Goal: Task Accomplishment & Management: Use online tool/utility

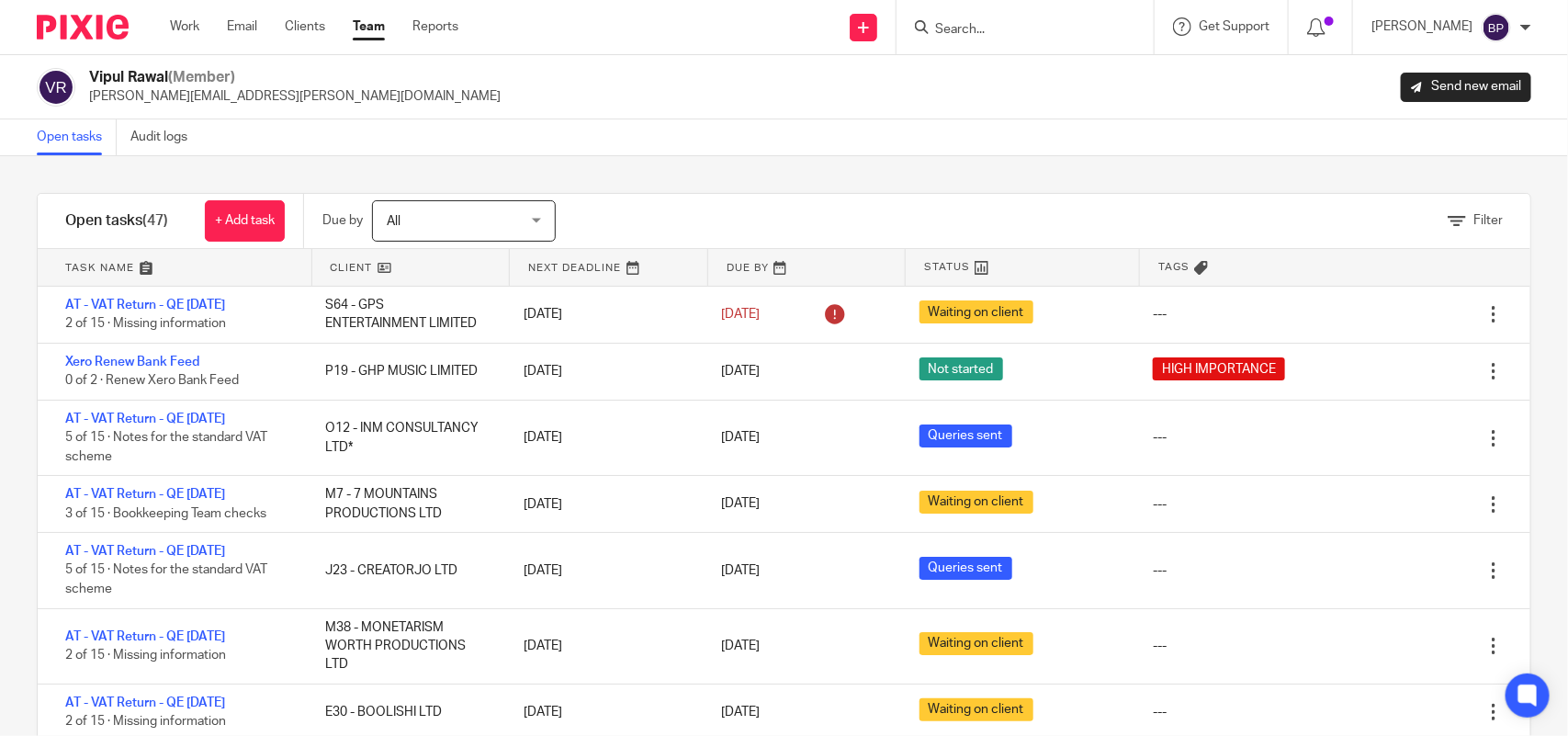
click at [806, 156] on div "Filter tasks Only show tasks matching all of these conditions 1 Client name Is …" at bounding box center [784, 446] width 1568 height 580
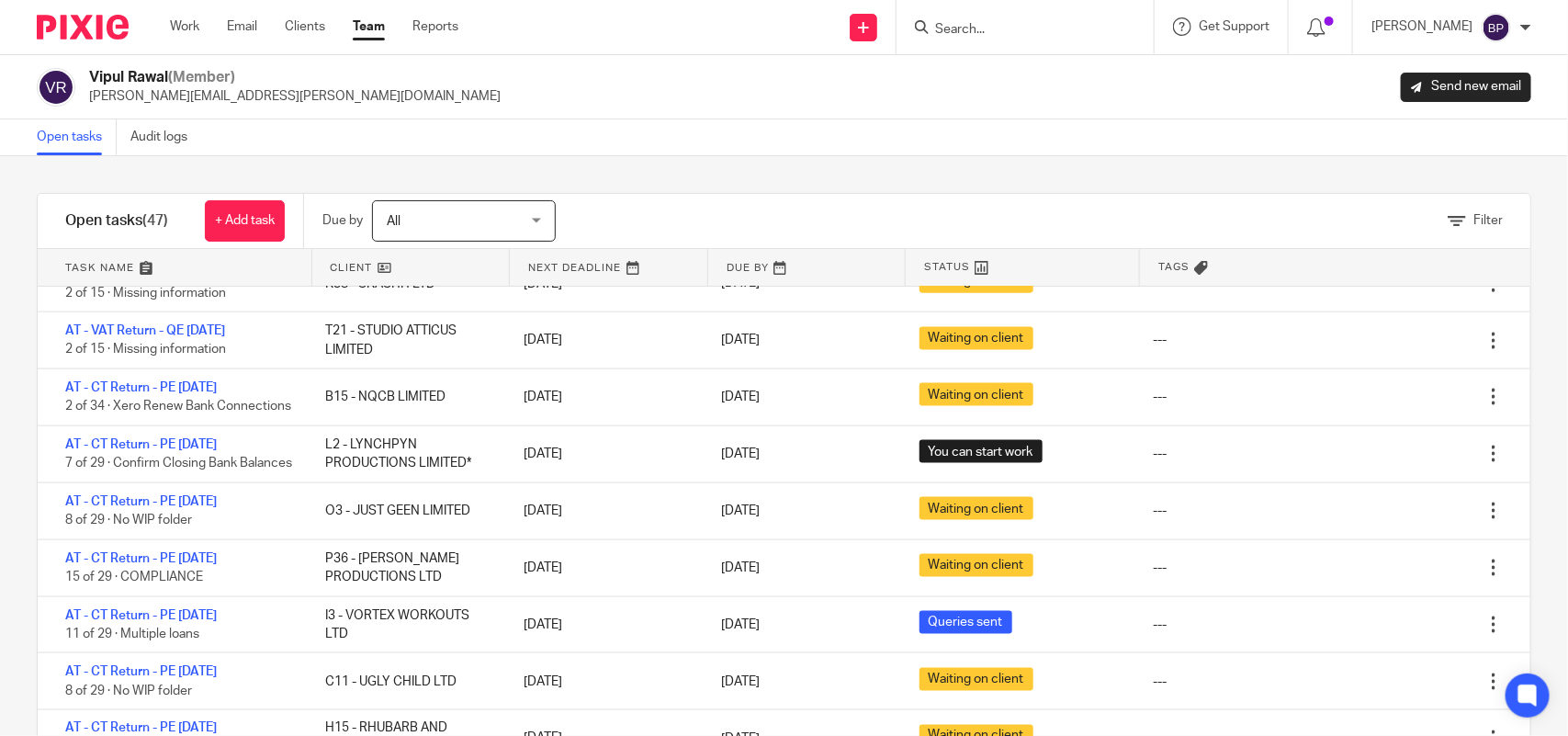
scroll to position [1263, 0]
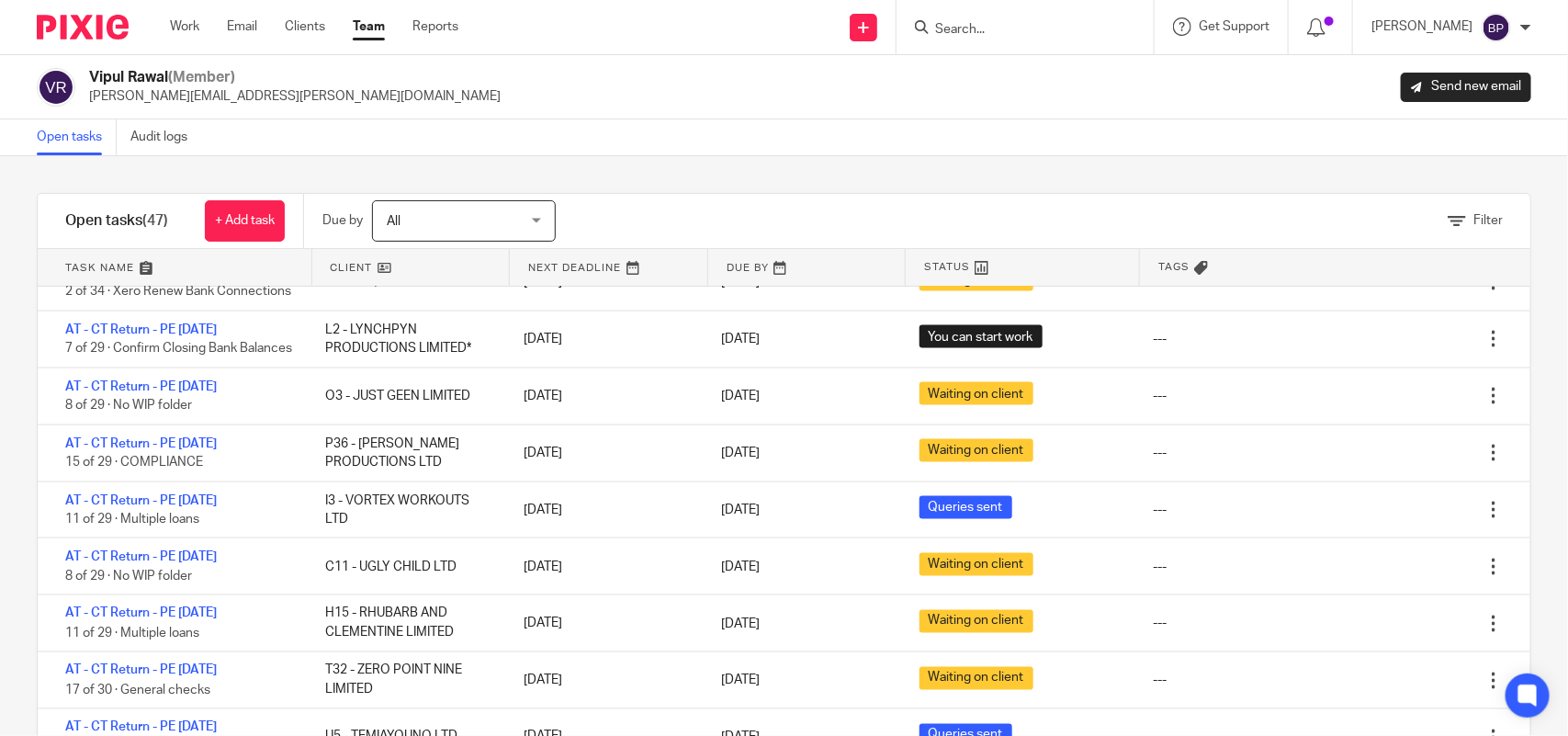
click at [227, 159] on div "Filter tasks Only show tasks matching all of these conditions 1 Client name Is …" at bounding box center [784, 446] width 1568 height 580
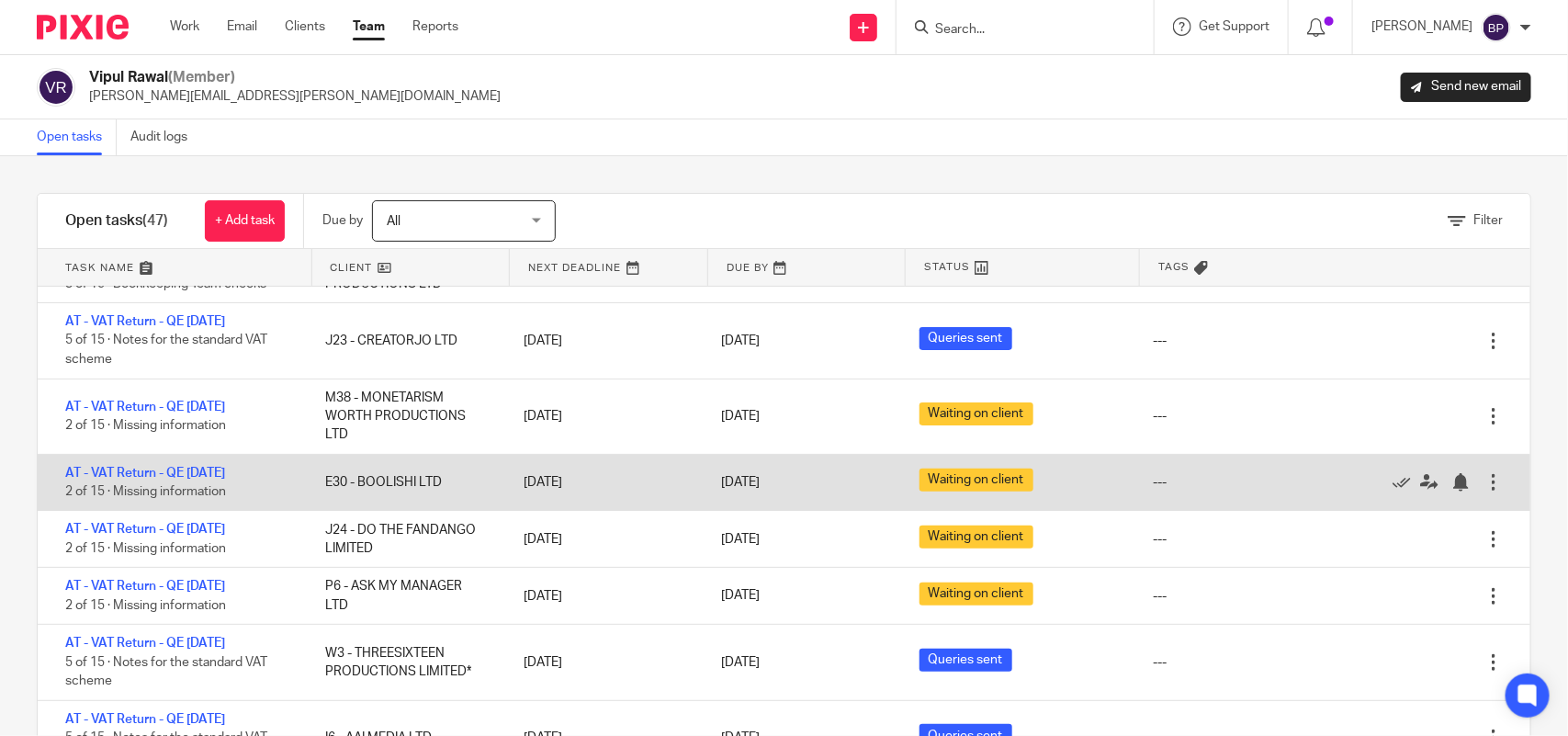
scroll to position [345, 0]
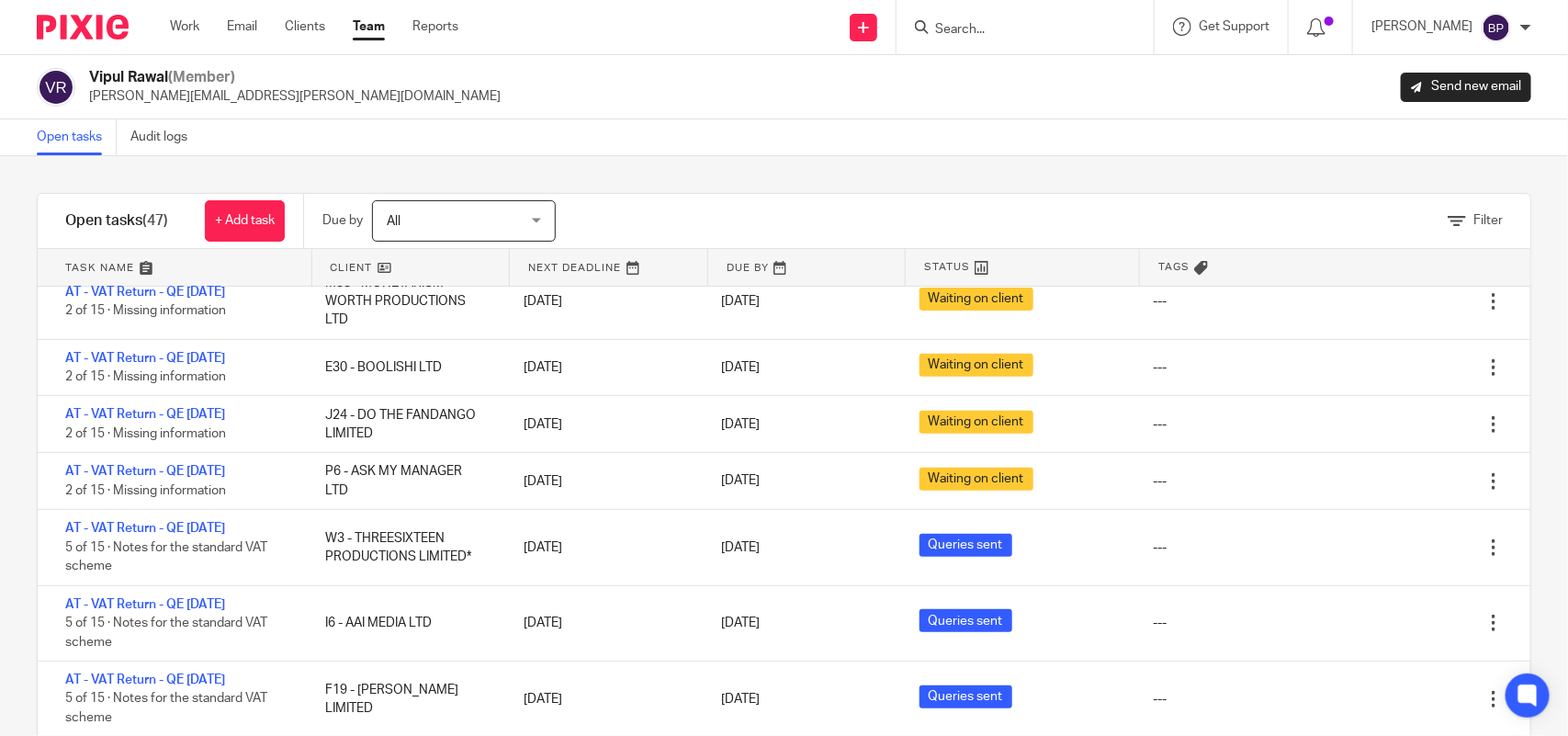
click at [833, 164] on div "Filter tasks Only show tasks matching all of these conditions 1 Client name Is …" at bounding box center [784, 446] width 1568 height 580
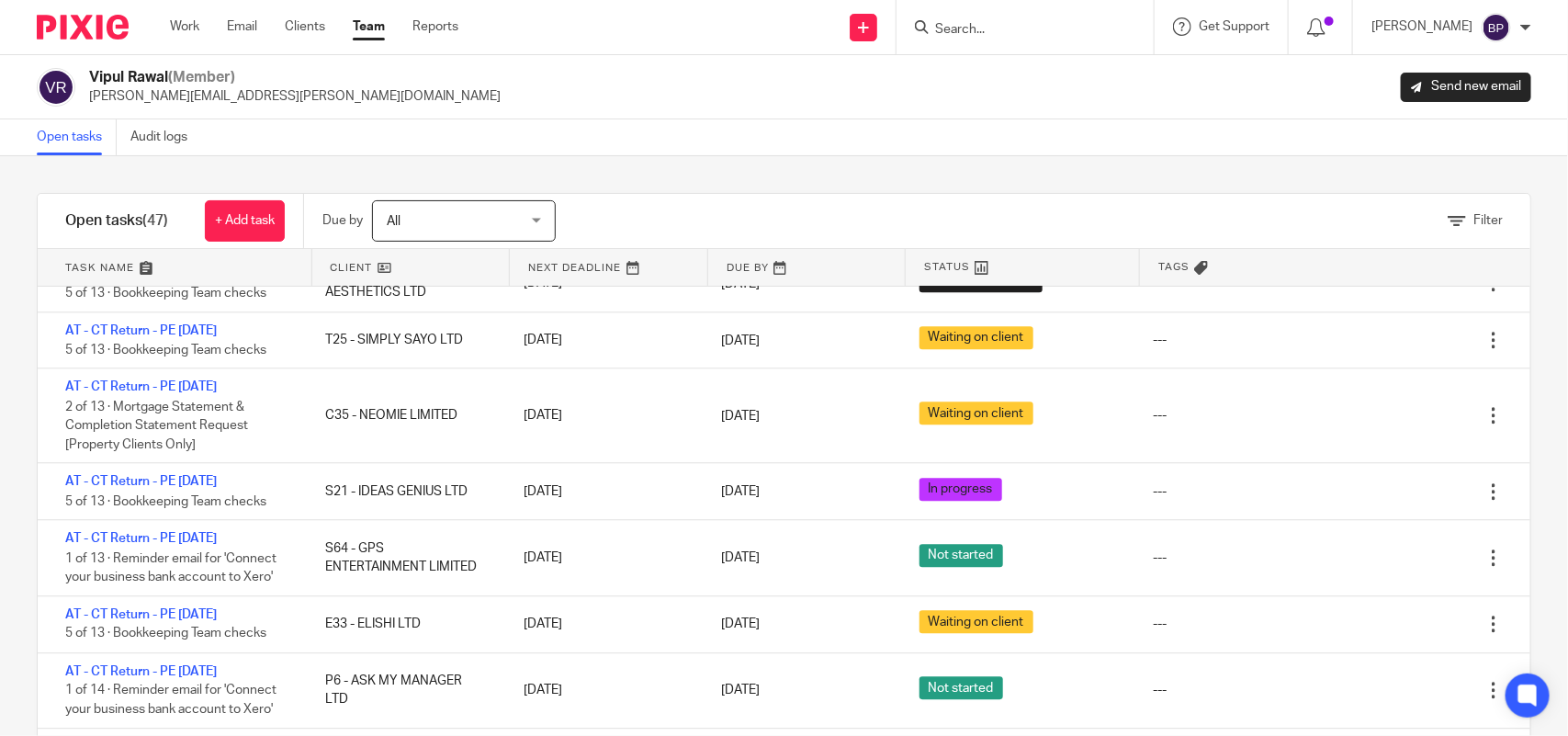
click at [217, 488] on link "AT - CT Return - PE 30-06-2025" at bounding box center [141, 481] width 152 height 13
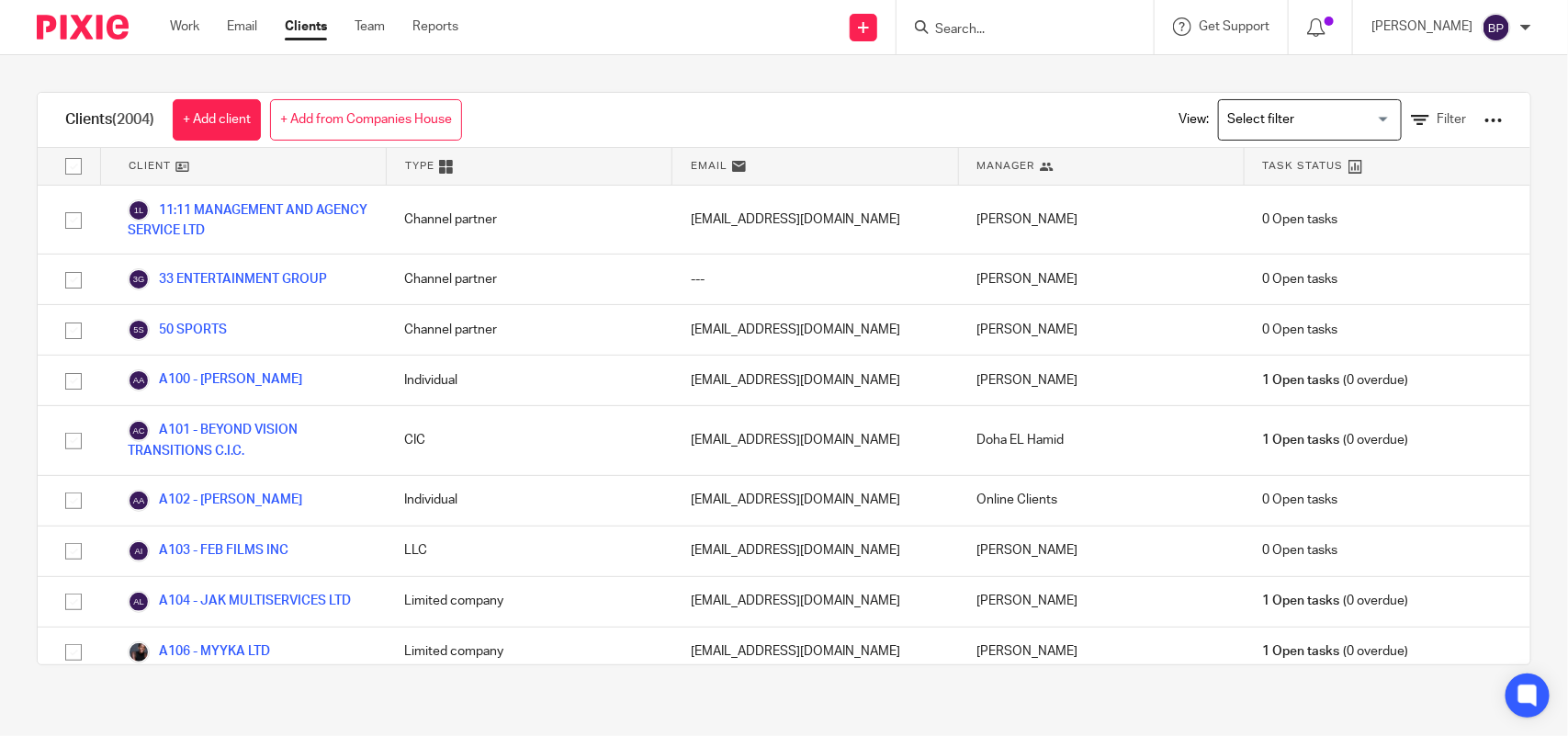
click at [986, 34] on input "Search" at bounding box center [1016, 29] width 166 height 16
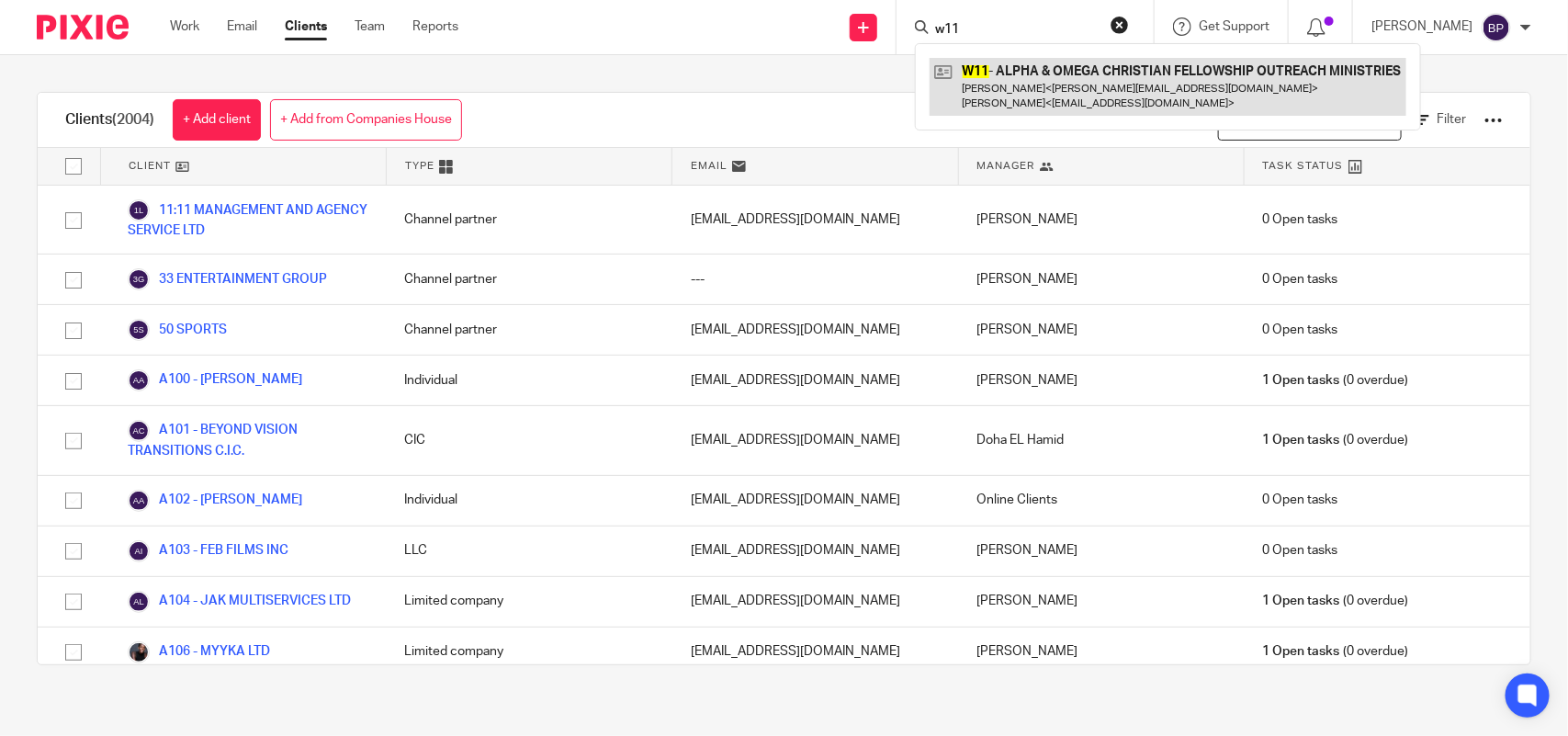
type input "w11"
click at [1027, 69] on link at bounding box center [1167, 86] width 477 height 57
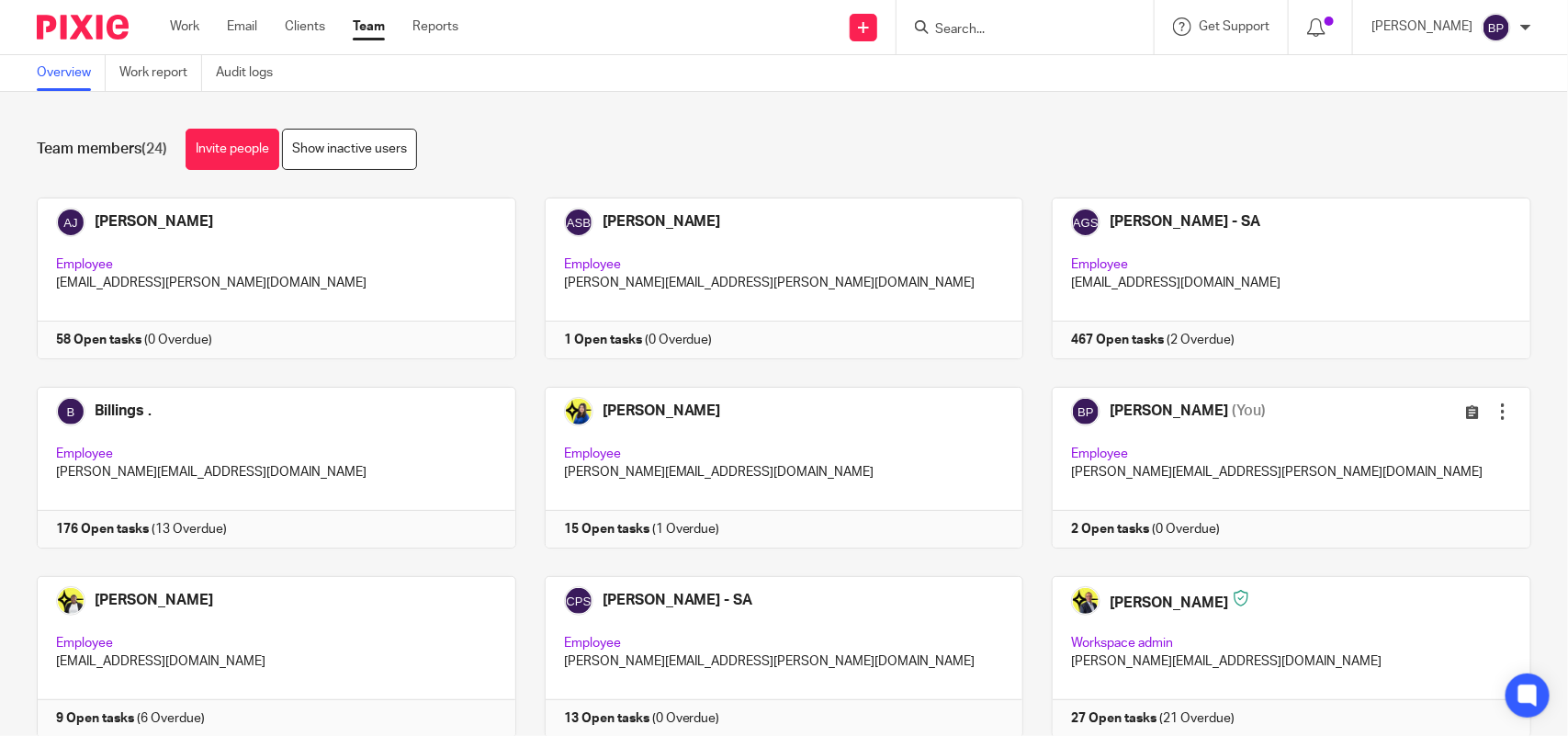
click at [804, 113] on div "Team members (24) Invite people Show inactive users Invite team members Add inv…" at bounding box center [784, 414] width 1568 height 644
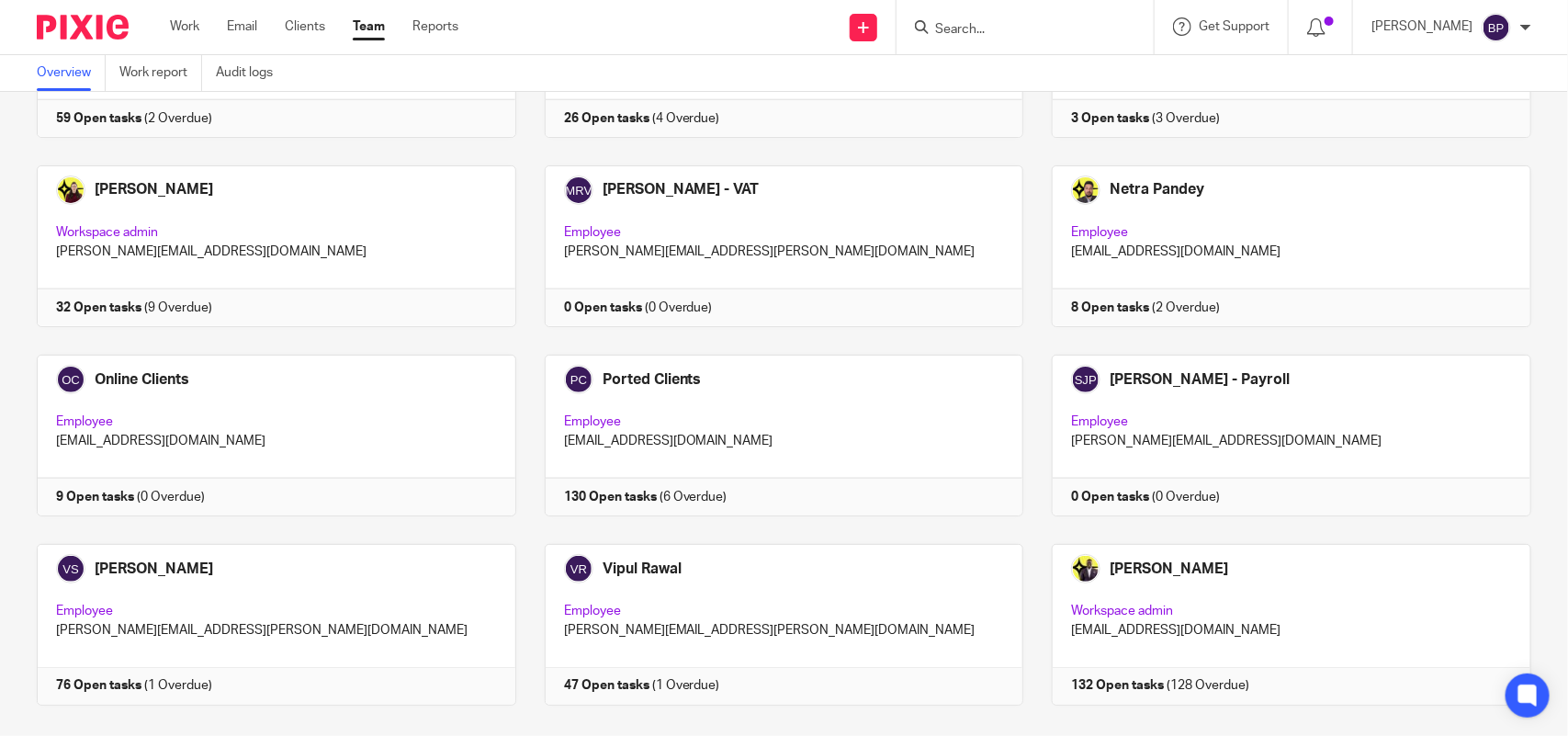
scroll to position [1018, 0]
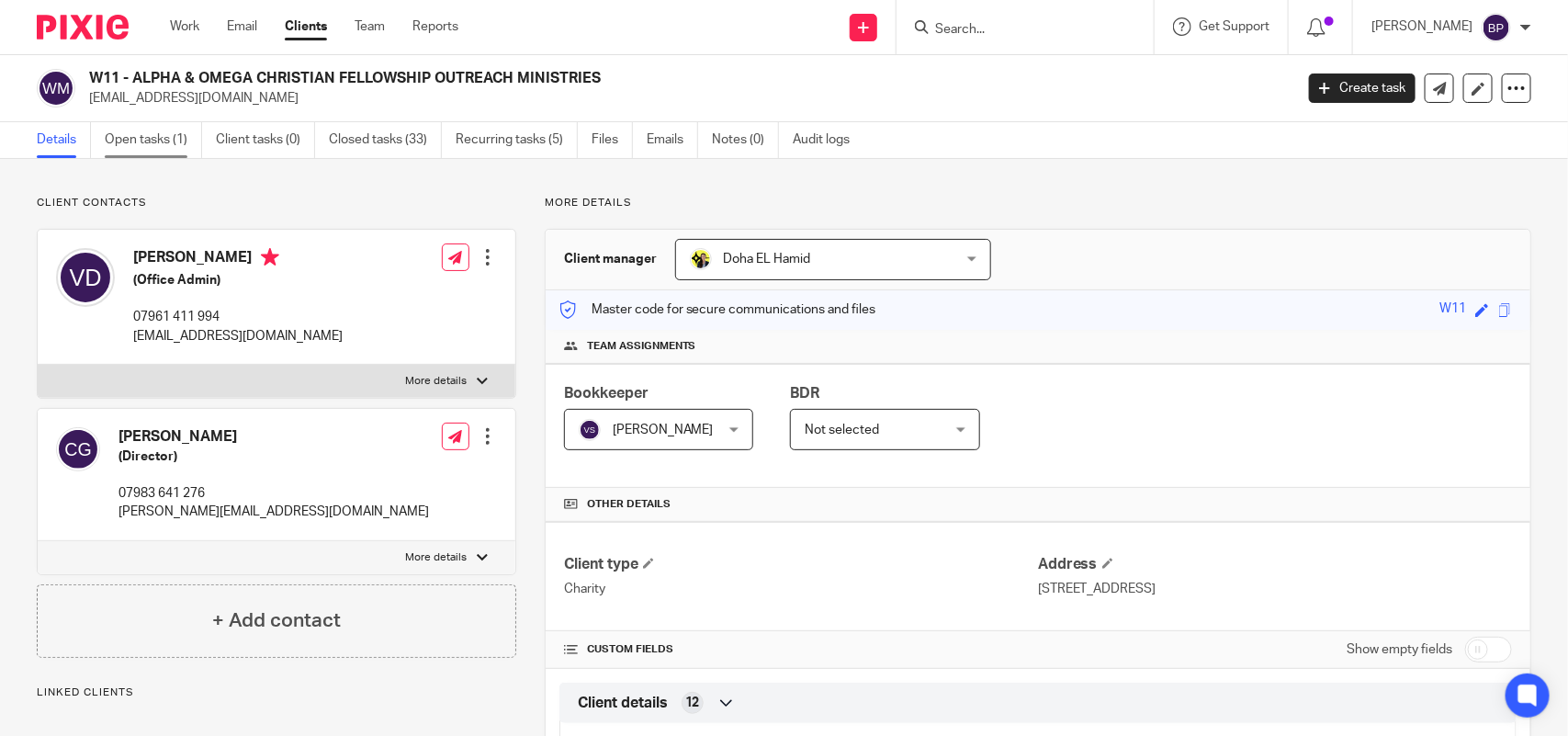
click at [153, 142] on link "Open tasks (1)" at bounding box center [153, 140] width 98 height 36
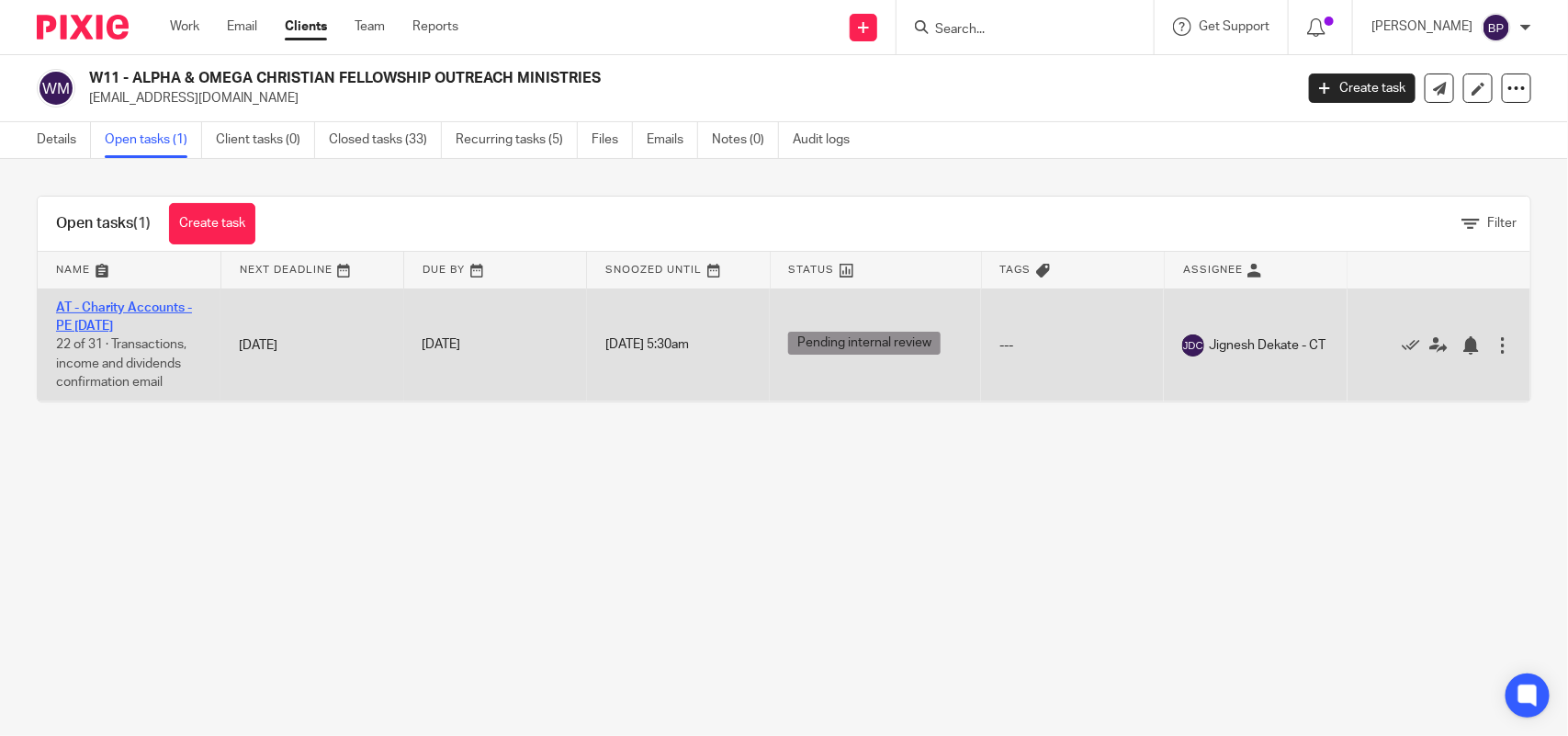
click at [132, 306] on link "AT - Charity Accounts - PE 31-12-2024" at bounding box center [124, 316] width 136 height 31
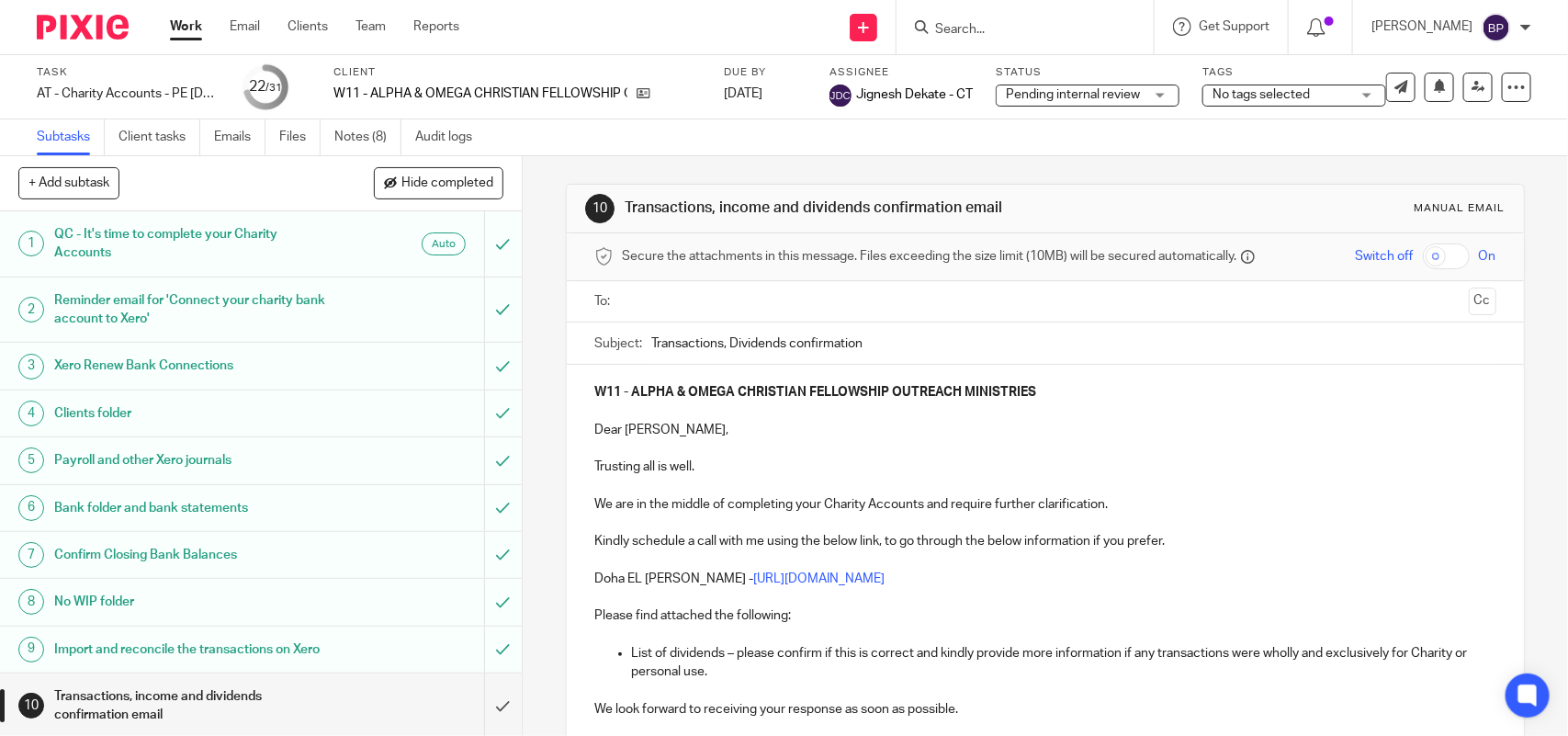
scroll to position [1076, 0]
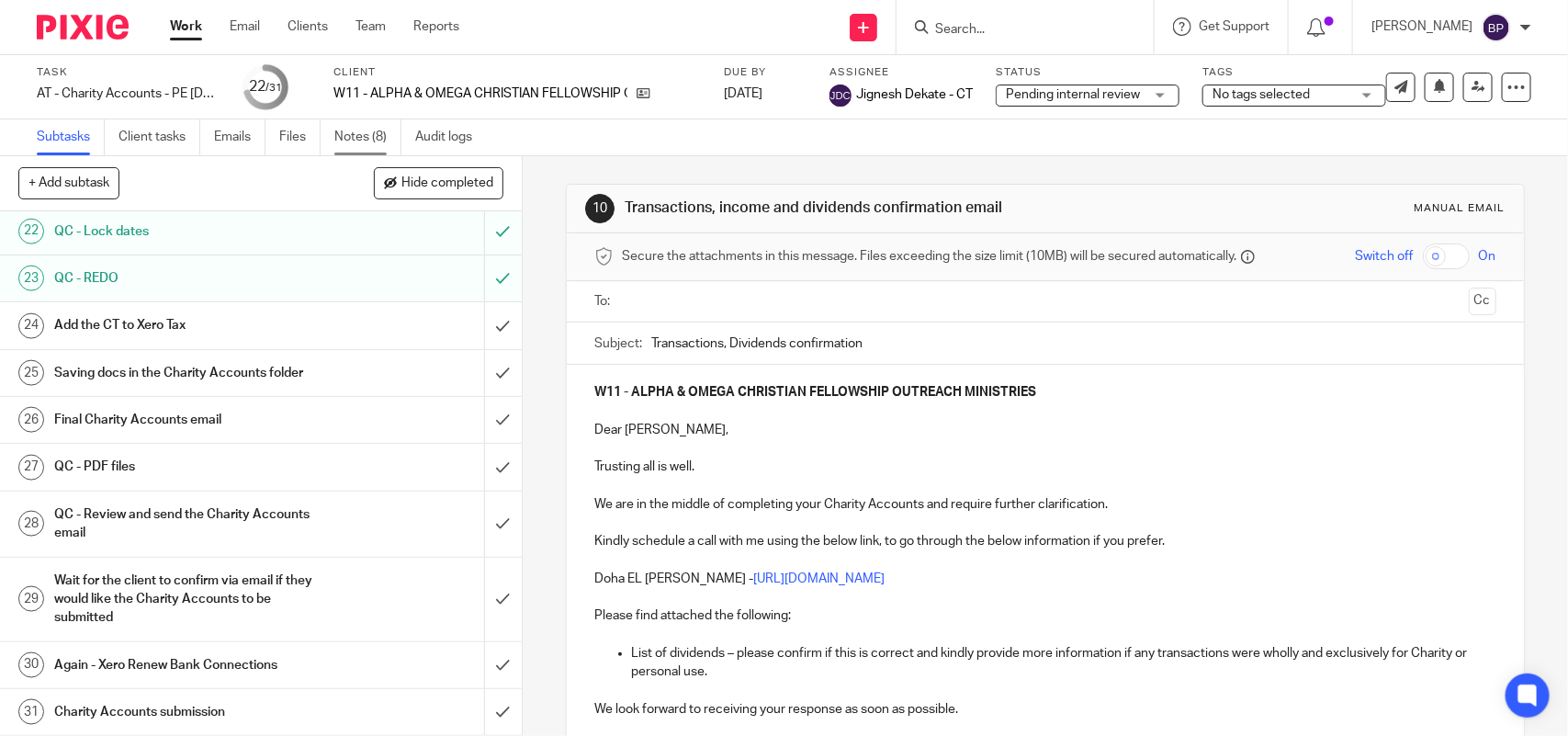
click at [348, 137] on link "Notes (8)" at bounding box center [368, 137] width 67 height 36
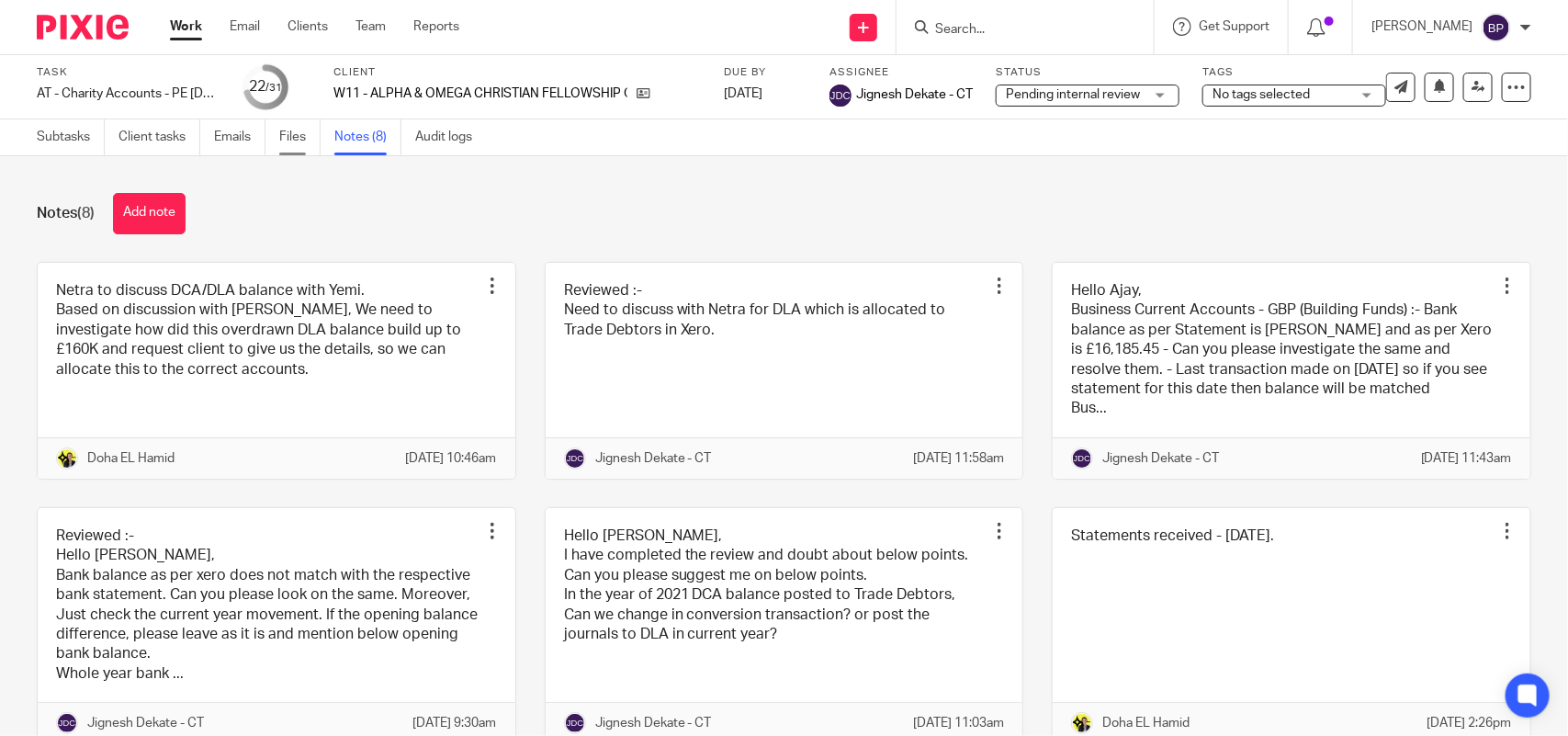
click at [299, 136] on link "Files" at bounding box center [300, 137] width 42 height 36
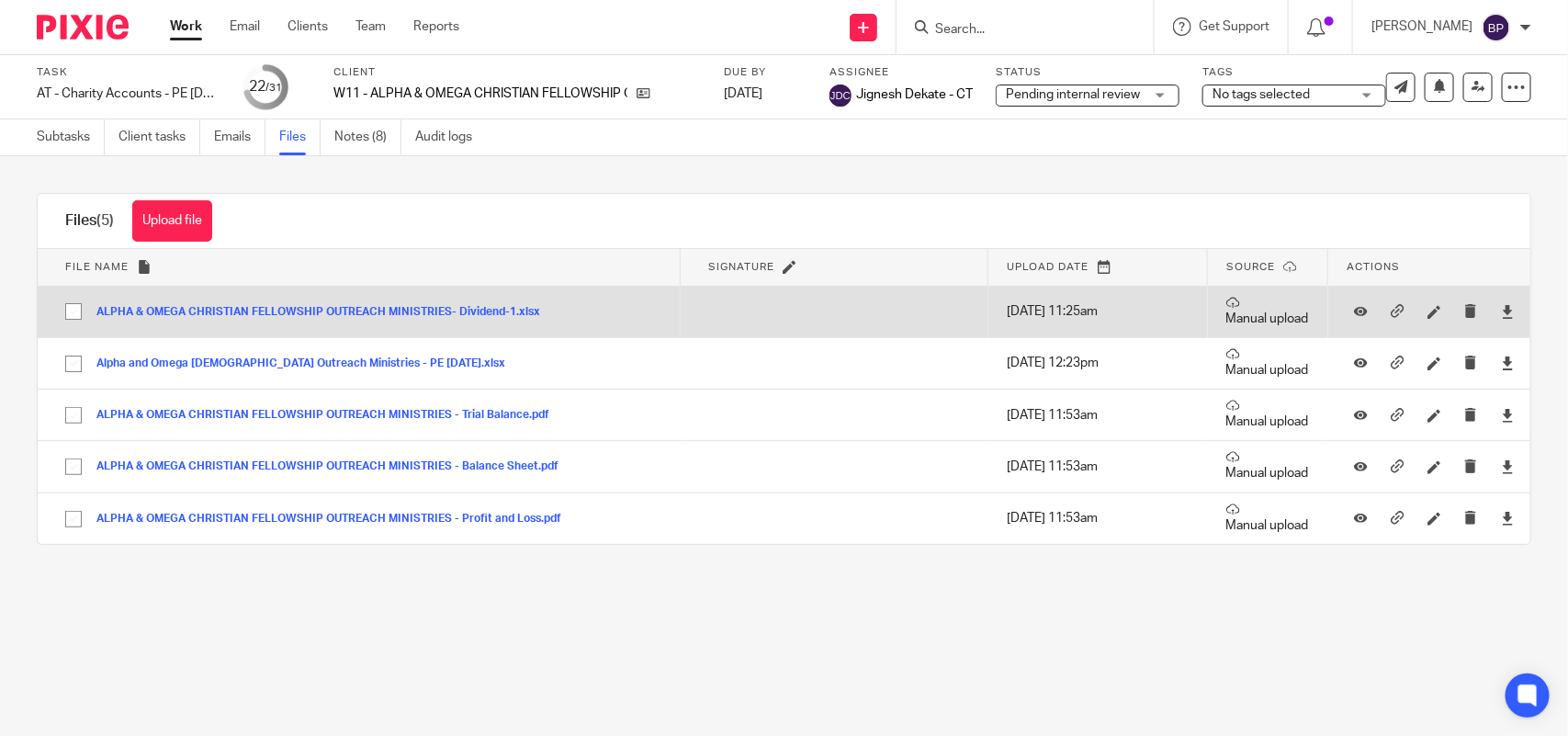
click at [69, 314] on input "checkbox" at bounding box center [73, 311] width 35 height 35
checkbox input "true"
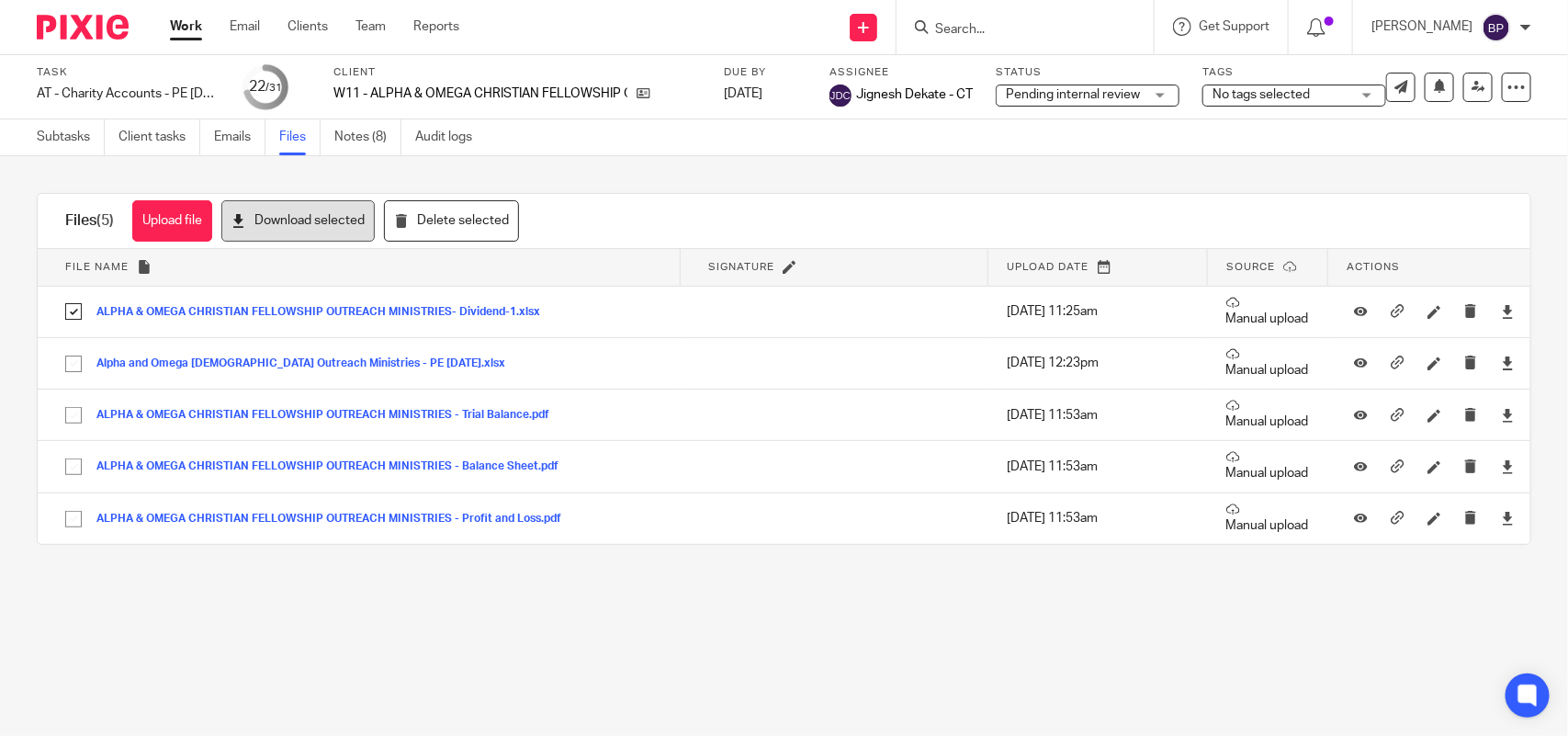
click at [333, 214] on button "Download selected" at bounding box center [298, 221] width 153 height 42
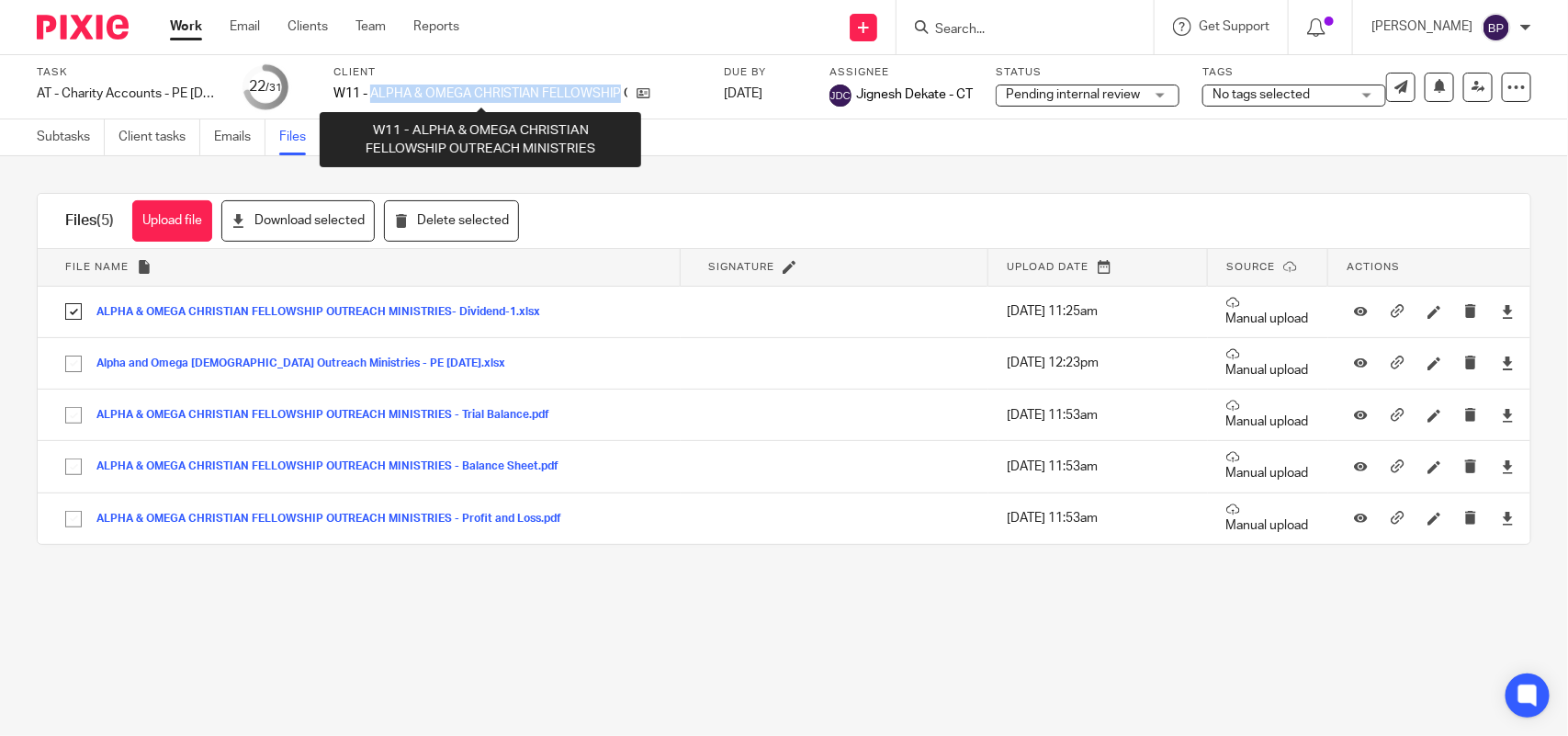
drag, startPoint x: 370, startPoint y: 88, endPoint x: 618, endPoint y: 92, distance: 248.0
click at [618, 92] on p "W11 - ALPHA & OMEGA CHRISTIAN FELLOWSHIP OUTREACH MINISTRIES" at bounding box center [480, 93] width 294 height 18
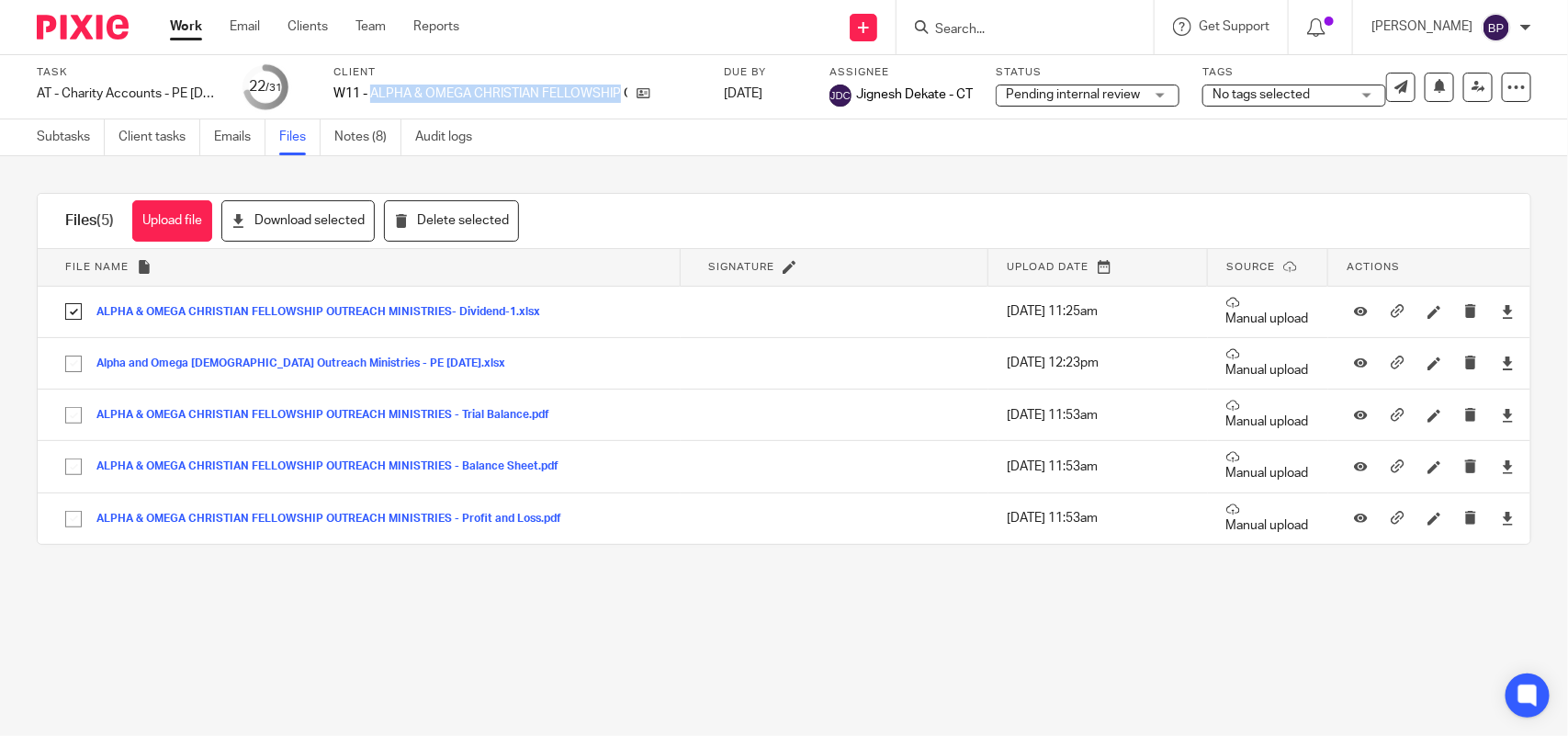
copy p "ALPHA & OMEGA CHRISTIAN FELLOWSHIP"
click at [721, 154] on div "Subtasks Client tasks Emails Files Notes (8) Audit logs" at bounding box center [784, 137] width 1568 height 37
click at [1066, 19] on form at bounding box center [1031, 27] width 196 height 23
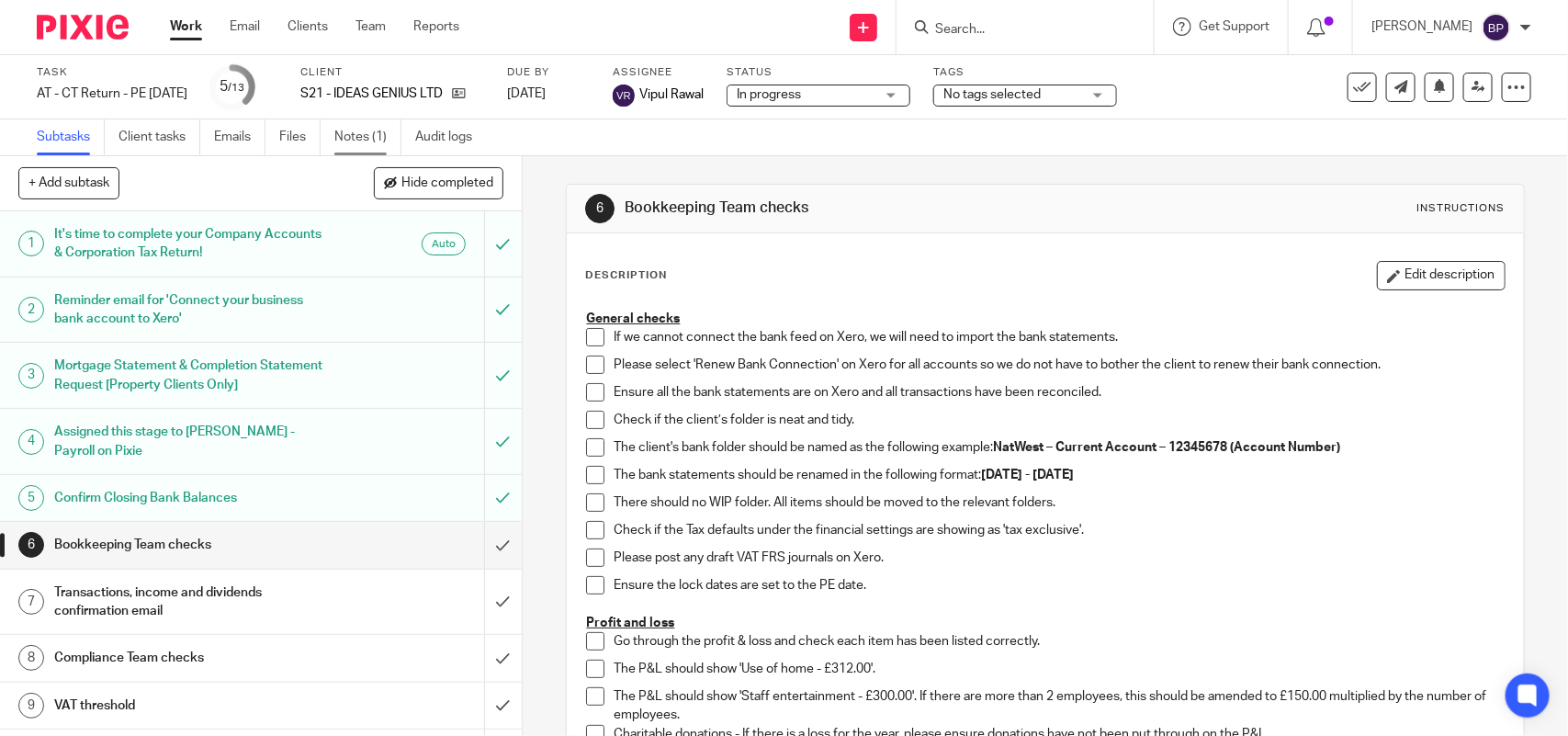
click at [340, 147] on link "Notes (1)" at bounding box center [368, 137] width 67 height 36
